Goal: Transaction & Acquisition: Book appointment/travel/reservation

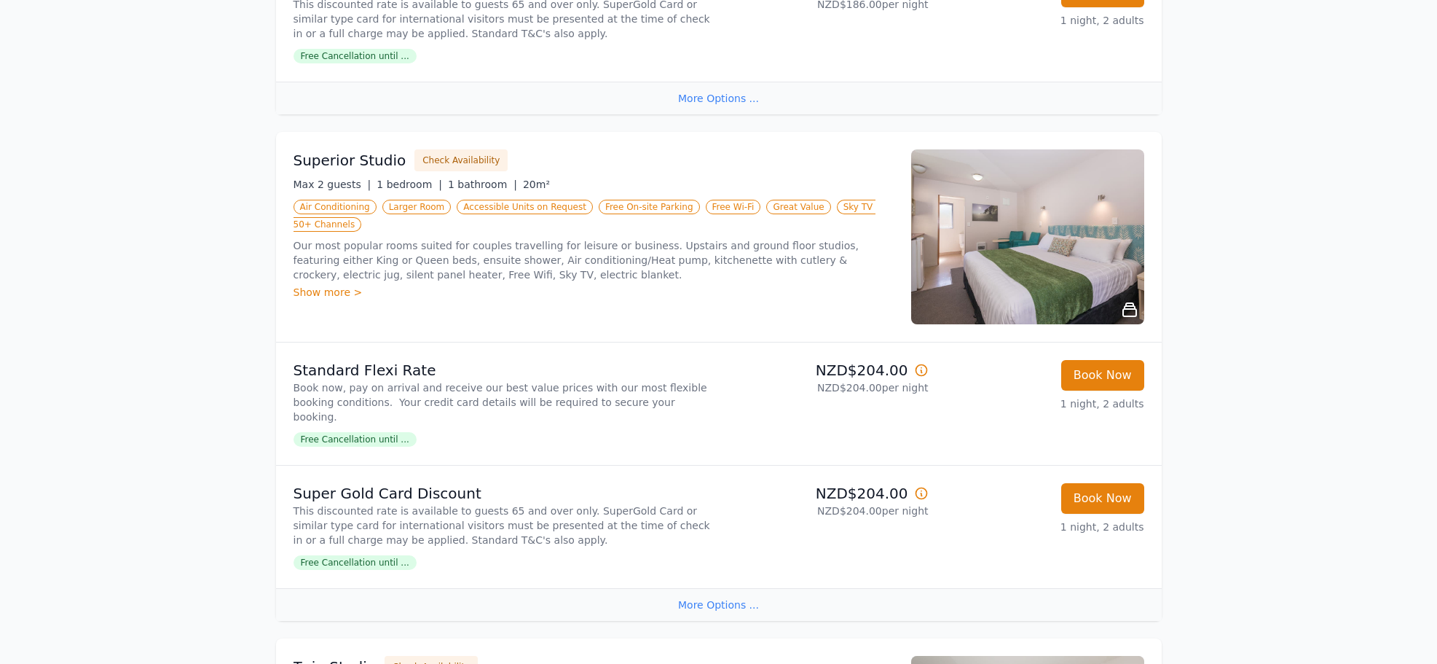
scroll to position [671, 0]
click at [334, 286] on div "Show more >" at bounding box center [594, 293] width 600 height 15
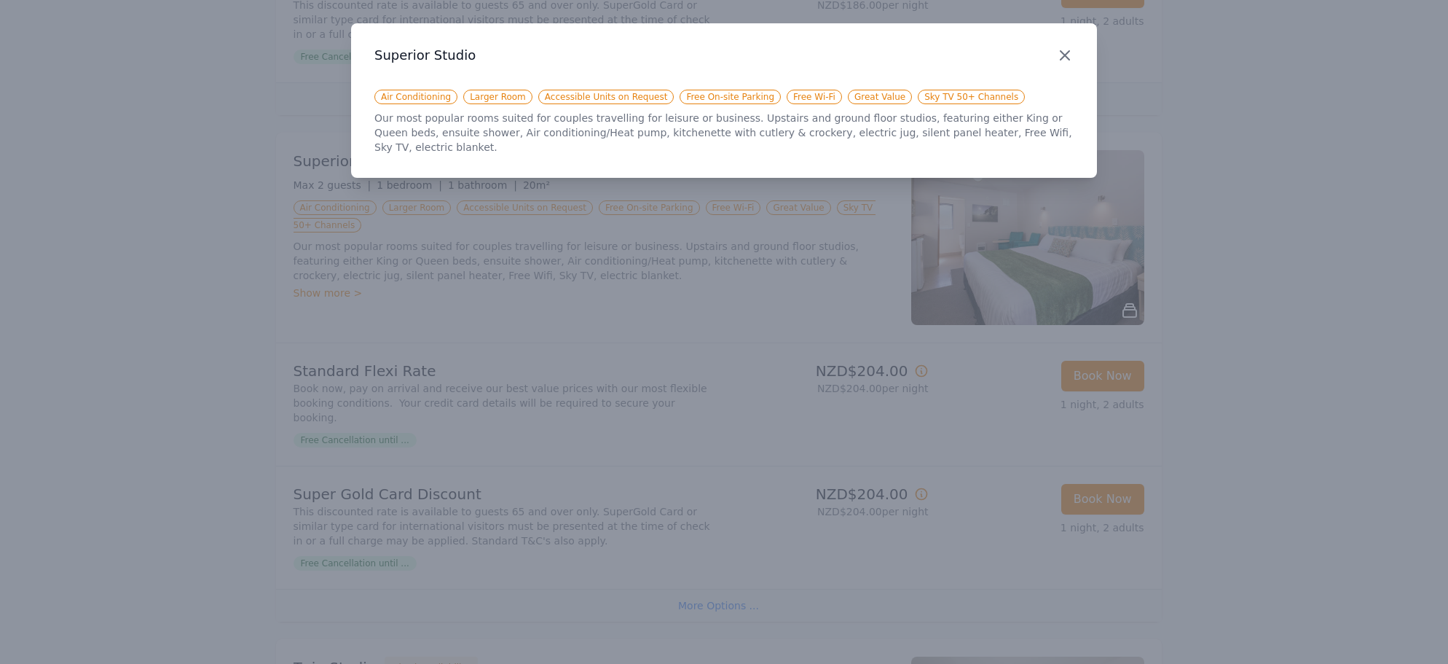
click at [1065, 54] on icon "button" at bounding box center [1064, 55] width 9 height 9
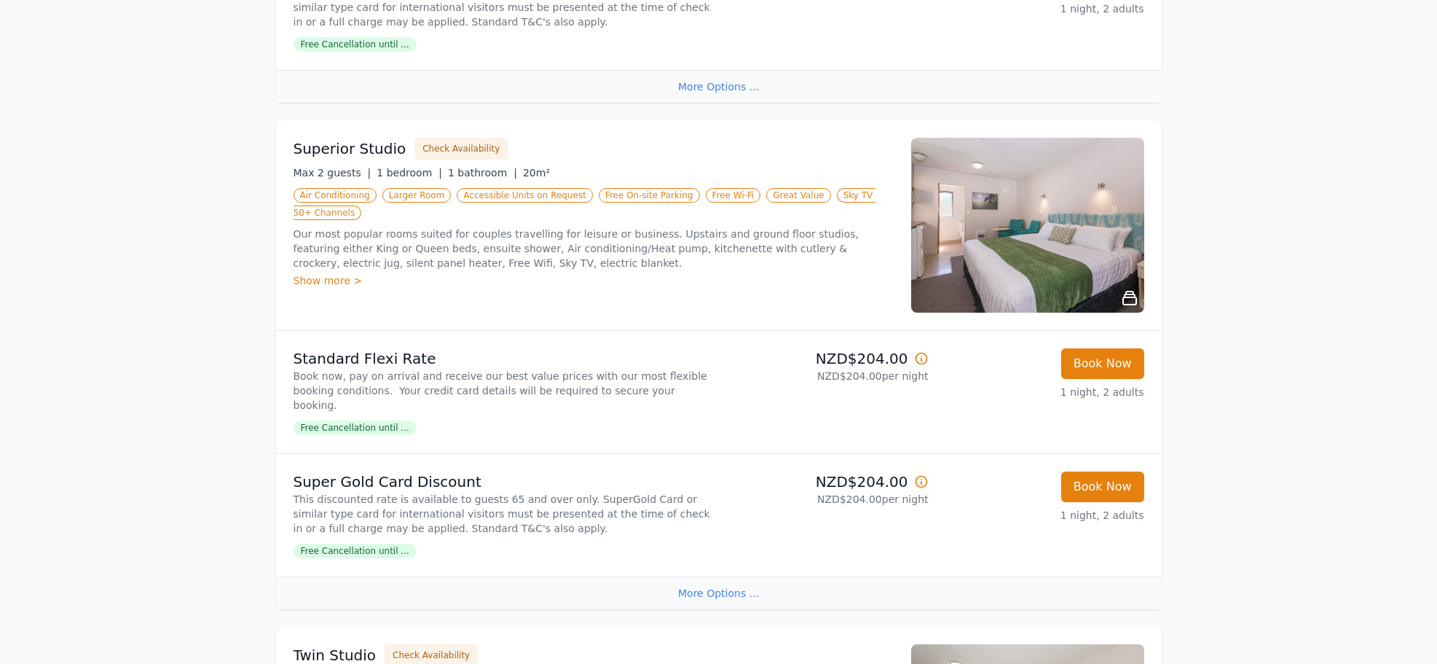
scroll to position [690, 0]
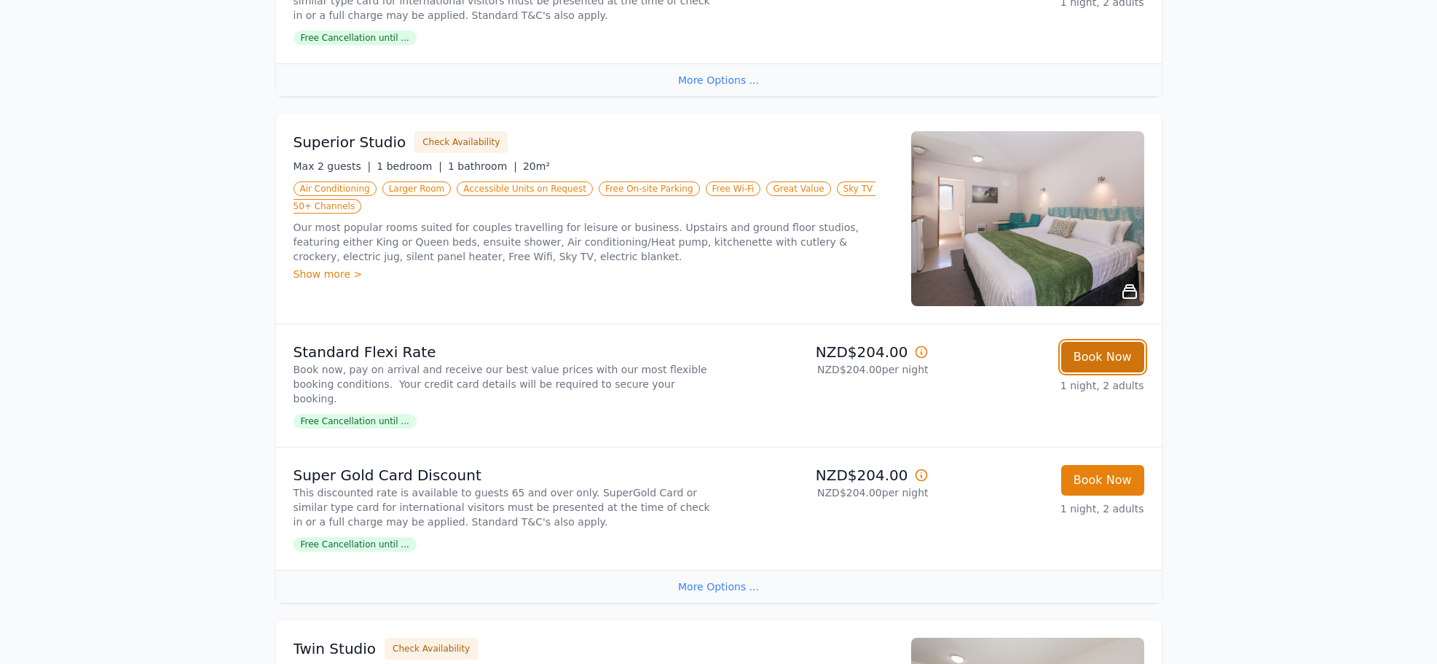
click at [1105, 342] on button "Book Now" at bounding box center [1102, 357] width 83 height 31
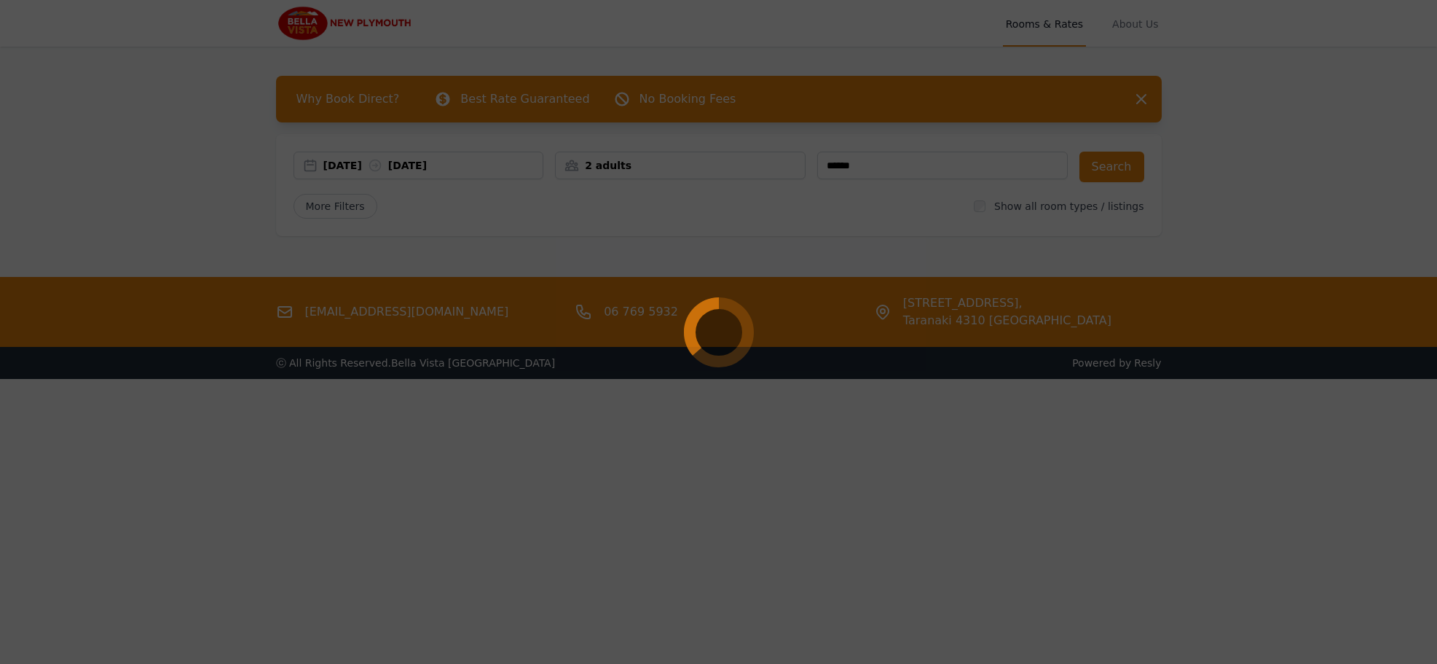
select select "**"
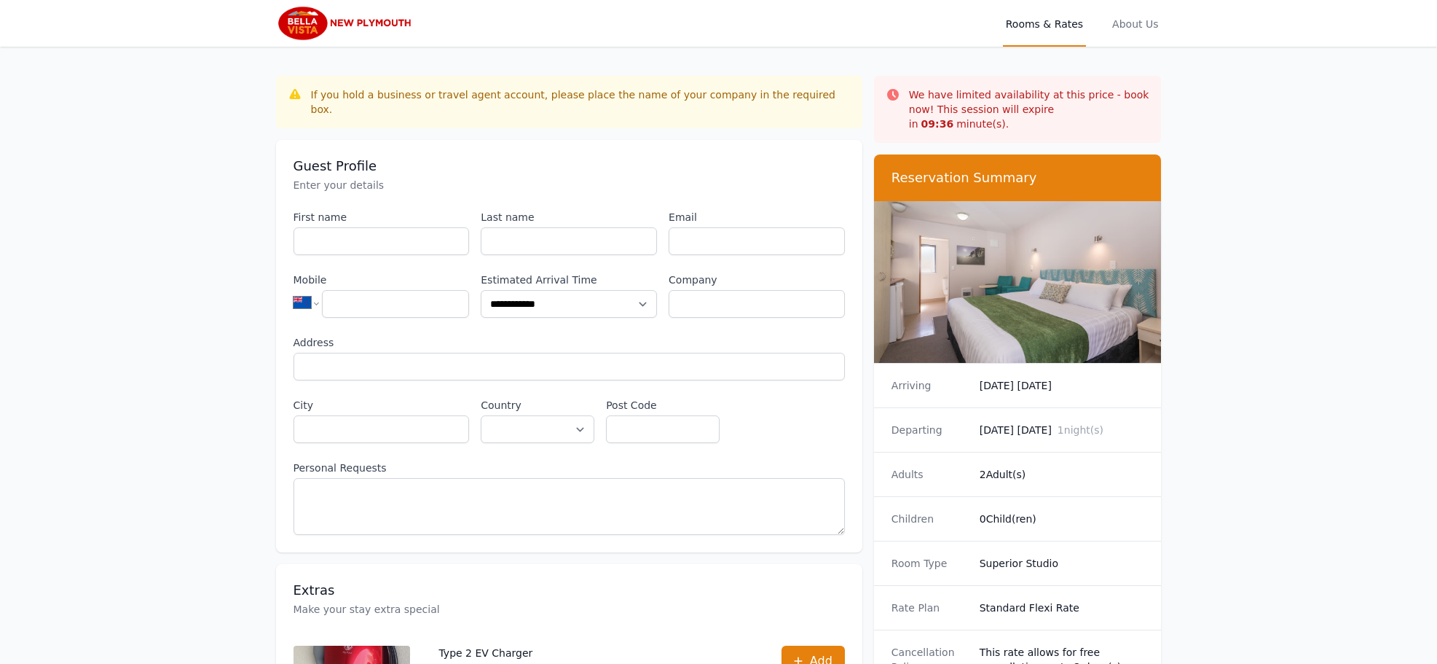
scroll to position [70, 0]
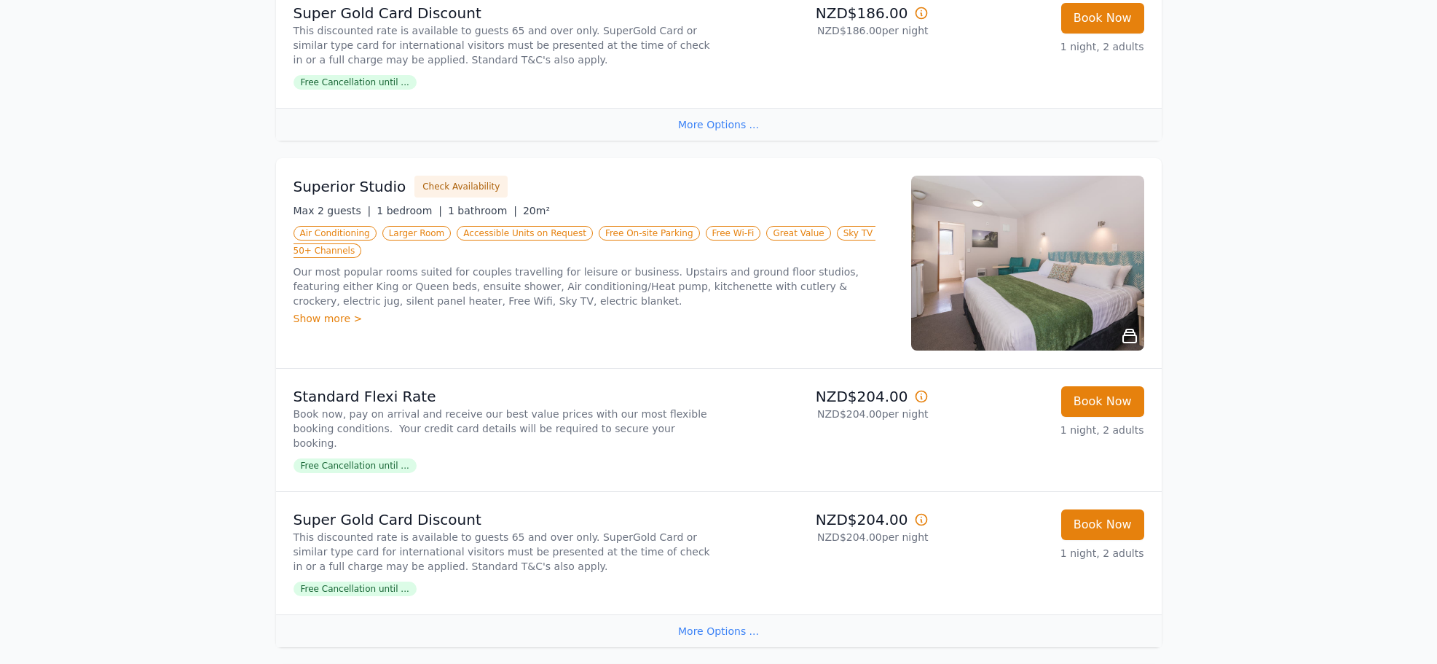
scroll to position [659, 0]
